Goal: Task Accomplishment & Management: Use online tool/utility

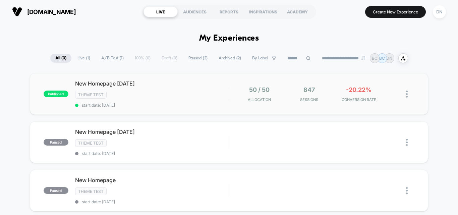
click at [171, 98] on div "Theme Test" at bounding box center [151, 95] width 153 height 8
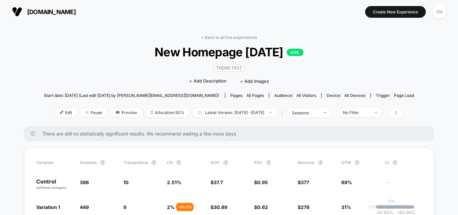
scroll to position [67, 0]
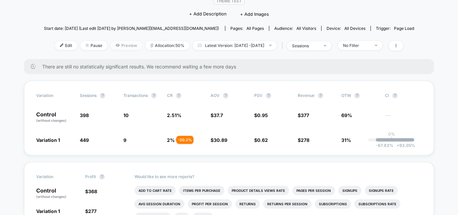
click at [111, 45] on span "Preview" at bounding box center [126, 45] width 31 height 9
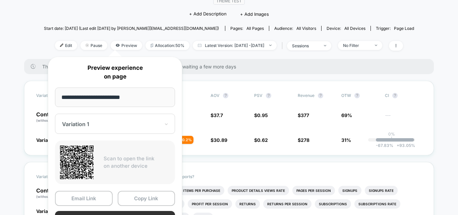
click at [116, 212] on button "Preview" at bounding box center [115, 218] width 120 height 15
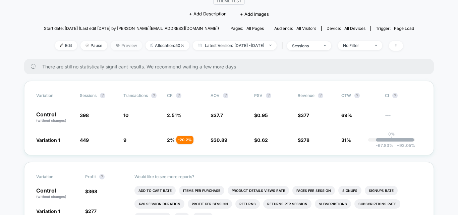
click at [121, 47] on span "Preview" at bounding box center [126, 45] width 31 height 9
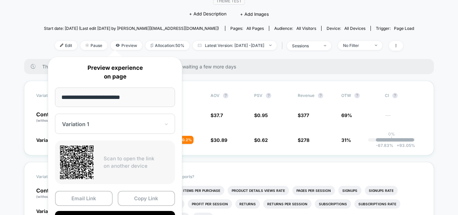
click at [113, 121] on div at bounding box center [111, 124] width 98 height 7
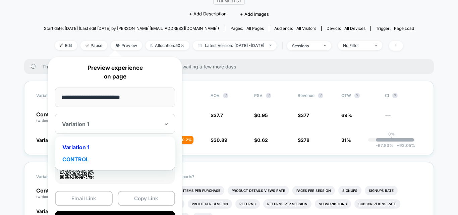
click at [96, 157] on div "CONTROL" at bounding box center [114, 159] width 113 height 12
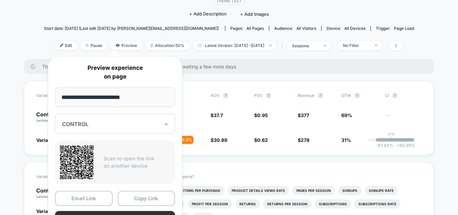
click at [116, 212] on button "Preview" at bounding box center [115, 218] width 120 height 15
